Goal: Navigation & Orientation: Understand site structure

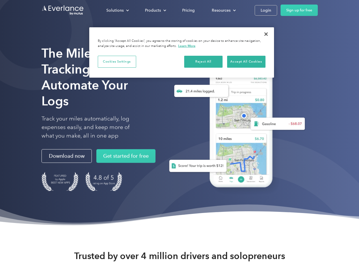
click at [117, 10] on div "Solutions" at bounding box center [114, 10] width 17 height 7
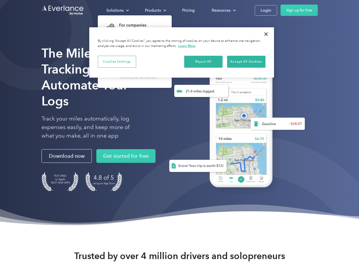
click at [155, 10] on div "Products" at bounding box center [153, 10] width 16 height 7
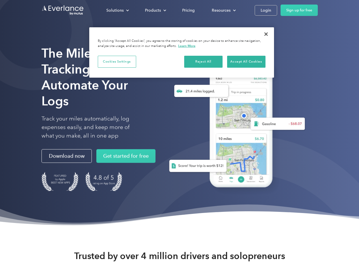
click at [223, 10] on div "Resources" at bounding box center [221, 10] width 19 height 7
click at [117, 61] on button "Cookies Settings" at bounding box center [117, 62] width 38 height 12
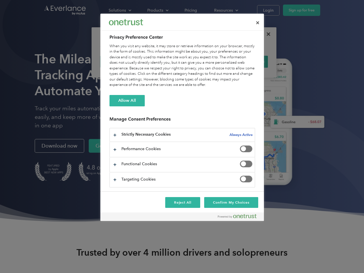
click at [203, 61] on div "When you visit any website, it may store or retrieve information on your browse…" at bounding box center [181, 65] width 145 height 44
click at [246, 61] on div "When you visit any website, it may store or retrieve information on your browse…" at bounding box center [181, 65] width 145 height 44
click at [266, 34] on div at bounding box center [182, 136] width 364 height 273
